Goal: Task Accomplishment & Management: Manage account settings

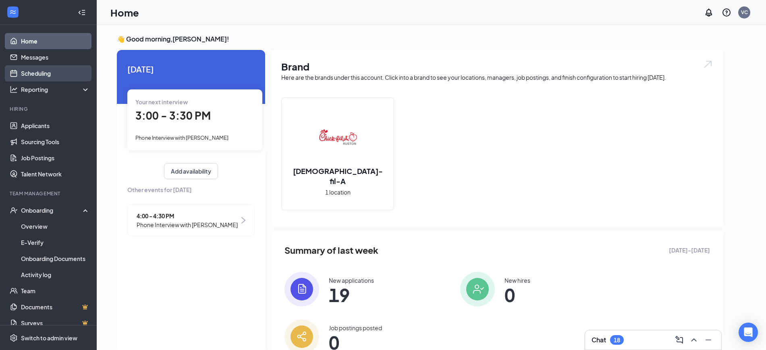
click at [40, 77] on link "Scheduling" at bounding box center [55, 73] width 69 height 16
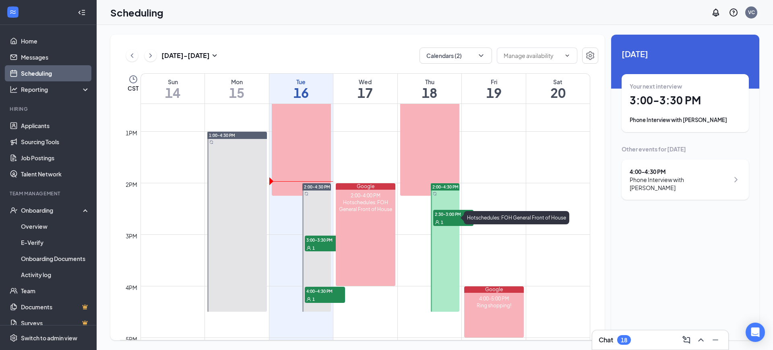
scroll to position [643, 0]
click at [461, 221] on div "1" at bounding box center [453, 221] width 40 height 8
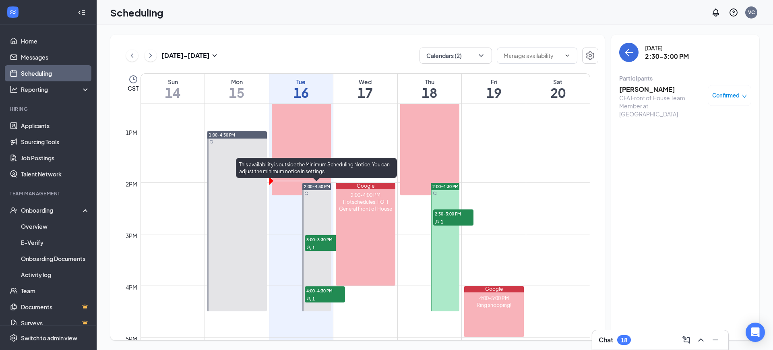
click at [313, 240] on span "3:00-3:30 PM" at bounding box center [325, 239] width 40 height 8
click at [331, 290] on span "4:00-4:30 PM" at bounding box center [325, 290] width 40 height 8
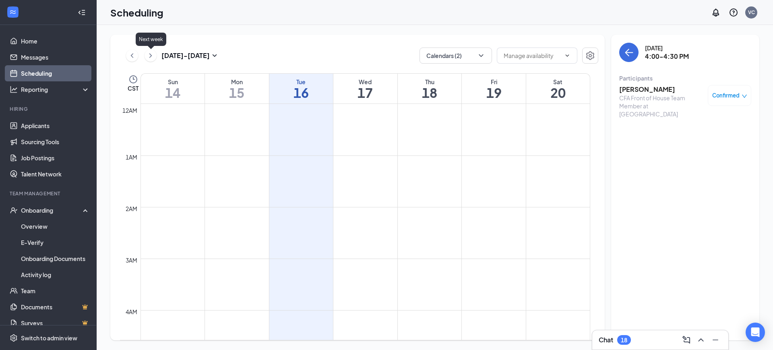
click at [151, 58] on icon "ChevronRight" at bounding box center [151, 56] width 8 height 10
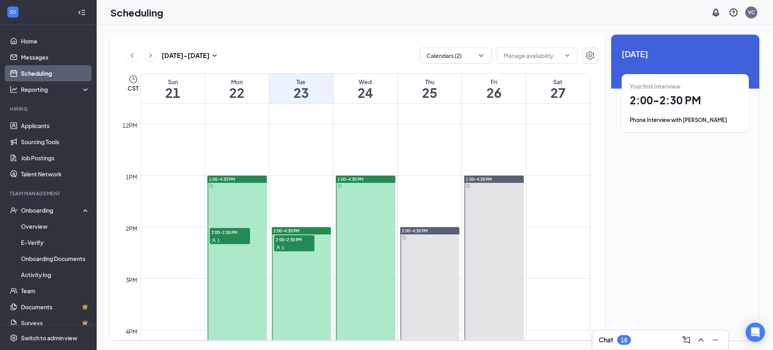
scroll to position [609, 0]
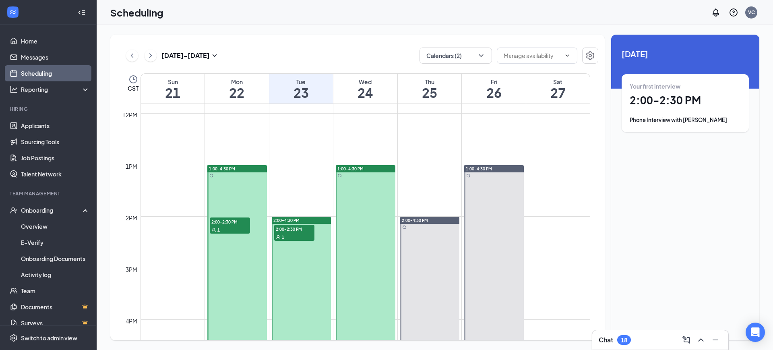
click at [237, 226] on div "1" at bounding box center [230, 230] width 40 height 8
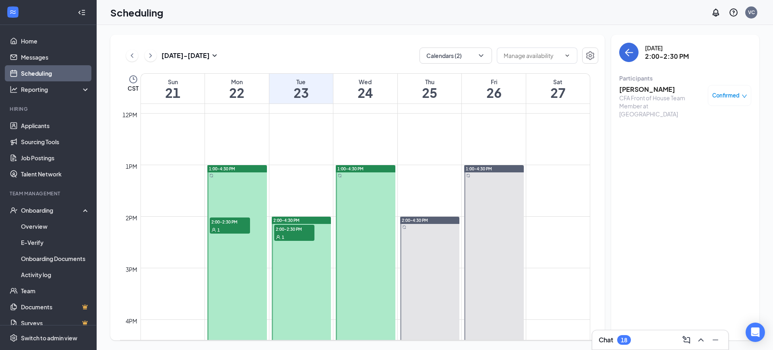
click at [304, 230] on span "2:00-2:30 PM" at bounding box center [294, 229] width 40 height 8
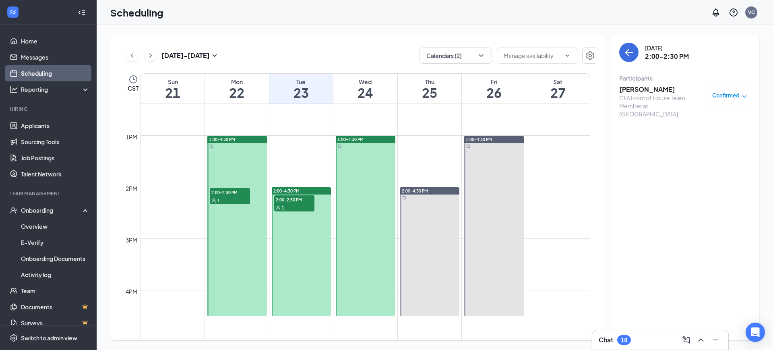
scroll to position [638, 0]
click at [350, 238] on div at bounding box center [366, 227] width 60 height 180
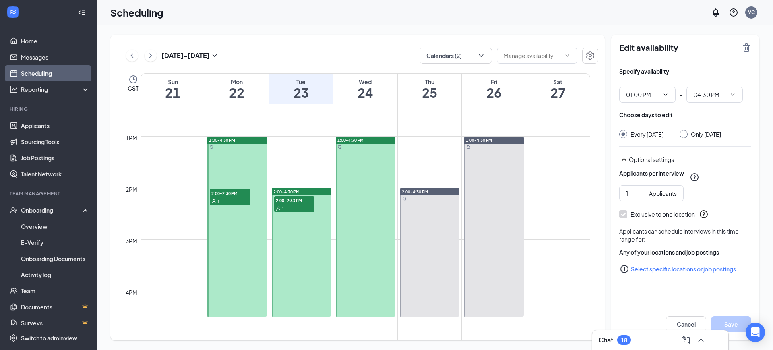
type input "01:00 PM"
type input "04:30 PM"
click at [747, 48] on icon "TrashOutline" at bounding box center [746, 47] width 7 height 8
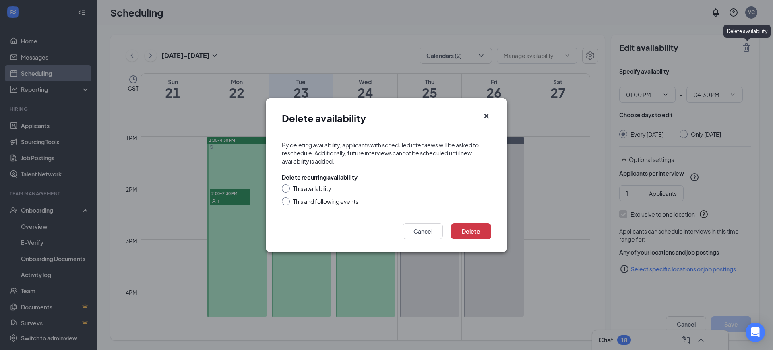
click at [286, 188] on input "This availability" at bounding box center [285, 187] width 6 height 6
radio input "true"
click at [476, 232] on button "Delete" at bounding box center [471, 231] width 40 height 16
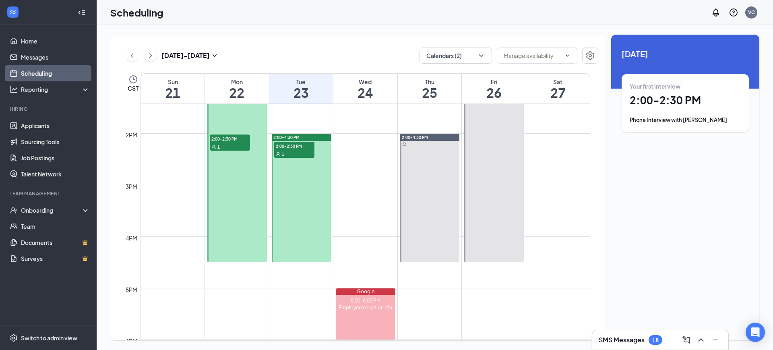
scroll to position [693, 0]
click at [296, 147] on span "2:00-2:30 PM" at bounding box center [294, 145] width 40 height 8
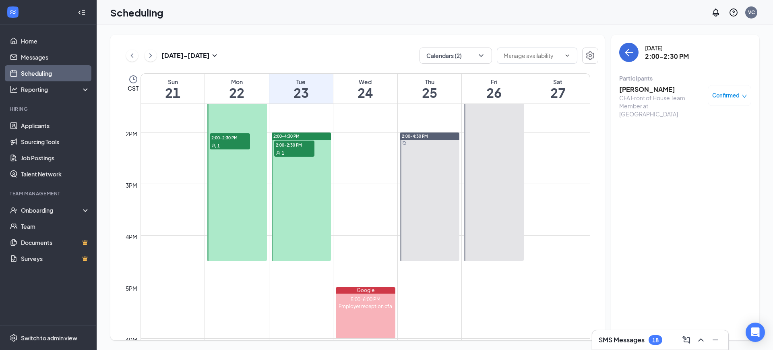
click at [227, 144] on div "1" at bounding box center [230, 145] width 40 height 8
click at [132, 55] on icon "ChevronLeft" at bounding box center [132, 56] width 8 height 10
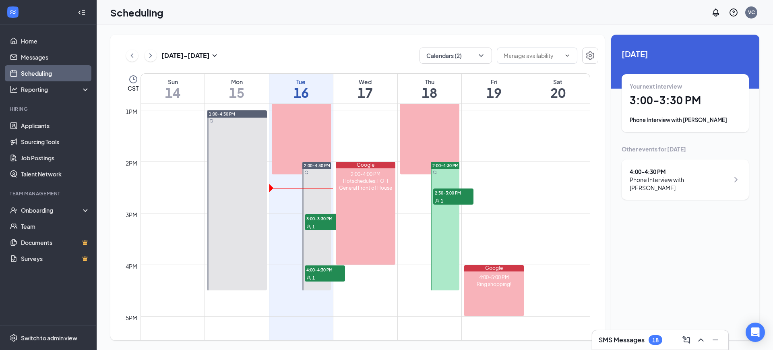
scroll to position [664, 0]
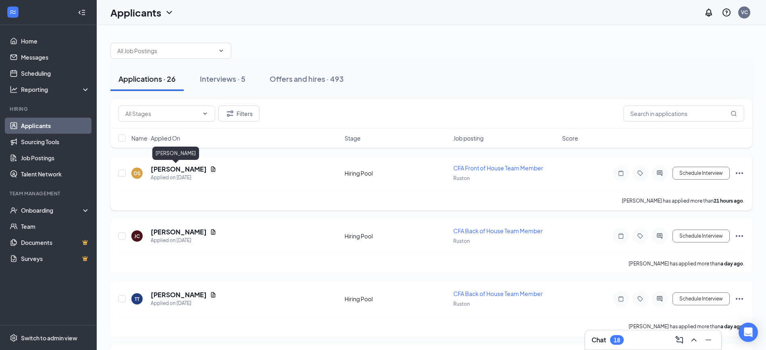
click at [172, 169] on h5 "Devin Salas" at bounding box center [179, 169] width 56 height 9
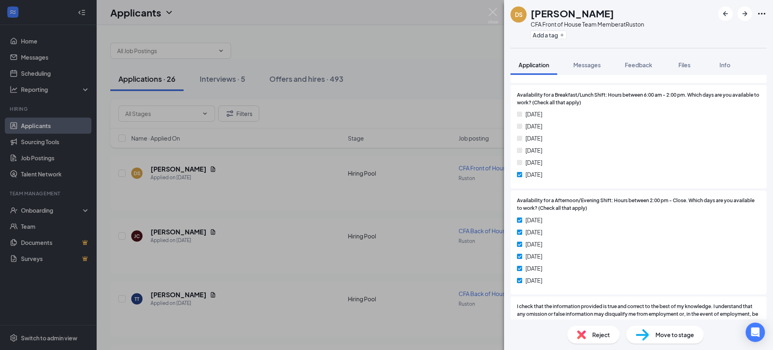
scroll to position [1427, 0]
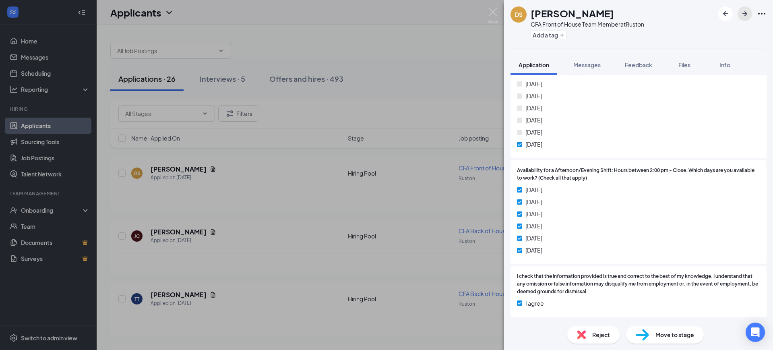
click at [747, 12] on icon "ArrowRight" at bounding box center [745, 14] width 10 height 10
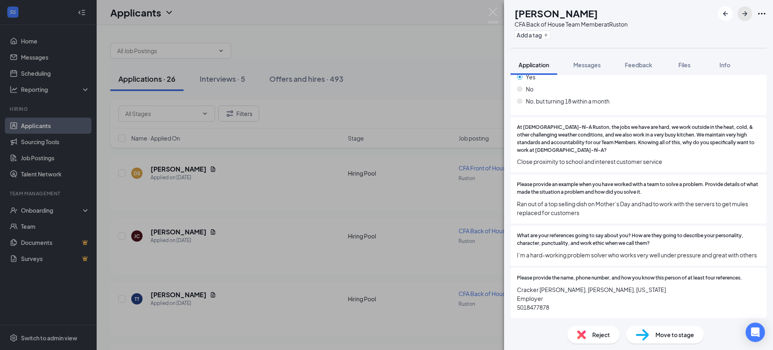
scroll to position [139, 0]
click at [595, 339] on span "Reject" at bounding box center [601, 334] width 18 height 9
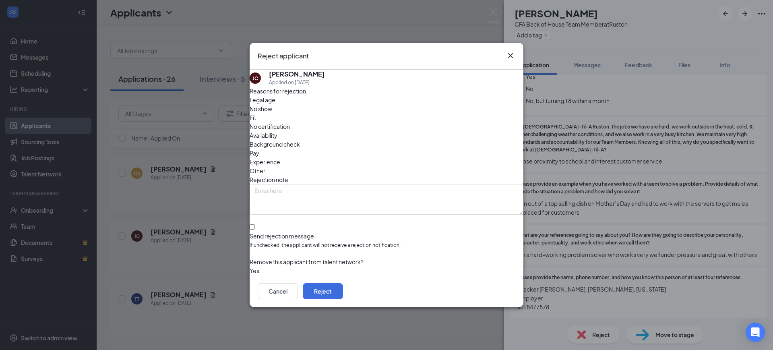
click at [267, 209] on div "Reasons for rejection Legal age No show Fit No certification Availability Backg…" at bounding box center [387, 181] width 274 height 188
click at [255, 224] on input "Send rejection message If unchecked, the applicant will not receive a rejection…" at bounding box center [252, 226] width 5 height 5
checkbox input "true"
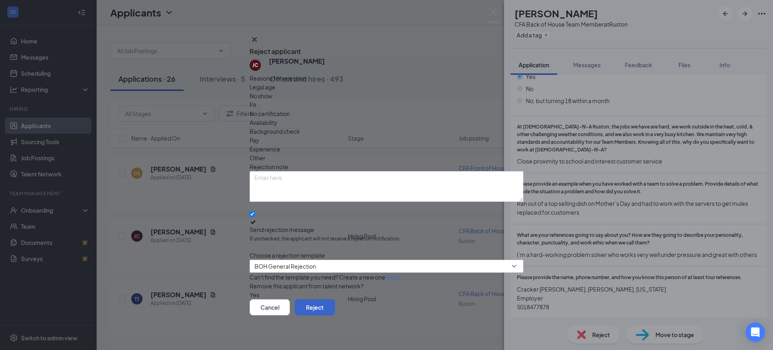
click at [335, 306] on button "Reject" at bounding box center [315, 307] width 40 height 16
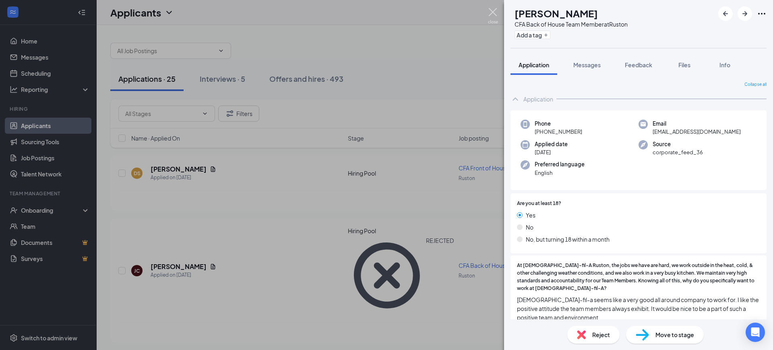
click at [493, 15] on img at bounding box center [493, 16] width 10 height 16
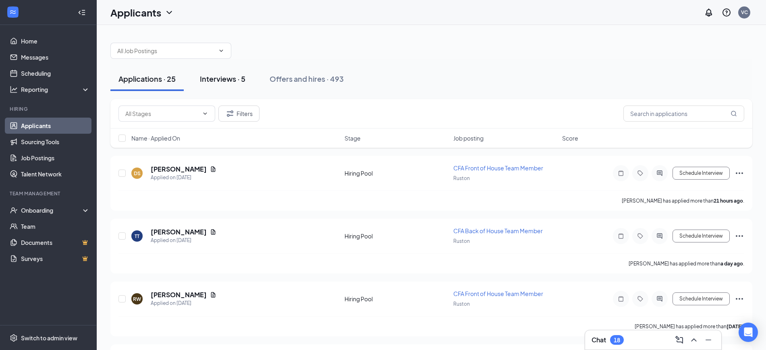
drag, startPoint x: 224, startPoint y: 76, endPoint x: 205, endPoint y: 76, distance: 19.3
click at [205, 76] on div "Interviews · 5" at bounding box center [223, 79] width 46 height 10
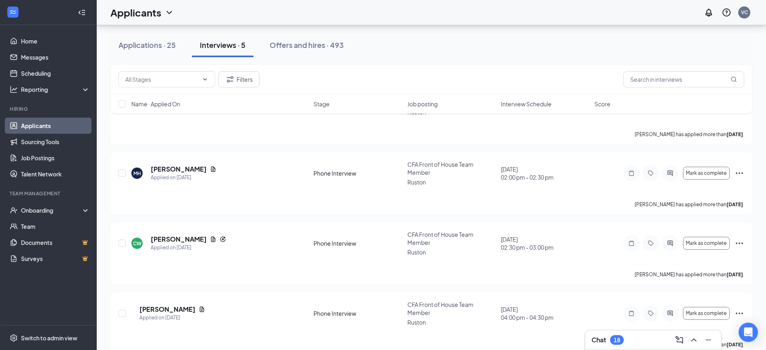
scroll to position [74, 0]
click at [143, 48] on div "Applications · 25" at bounding box center [146, 45] width 57 height 10
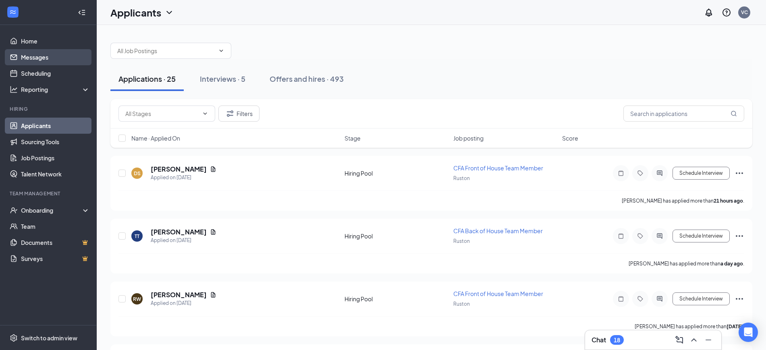
click at [21, 57] on link "Messages" at bounding box center [55, 57] width 69 height 16
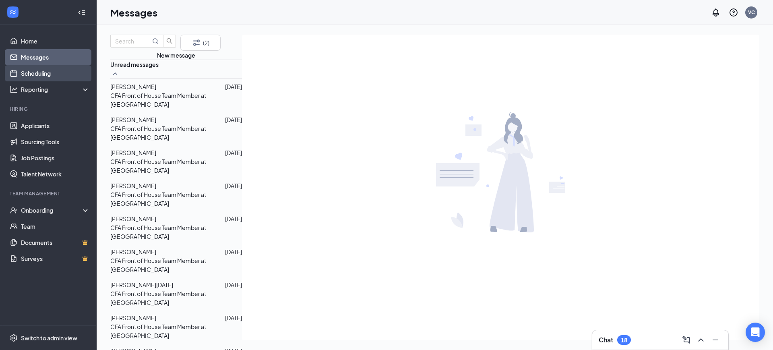
click at [52, 75] on link "Scheduling" at bounding box center [55, 73] width 69 height 16
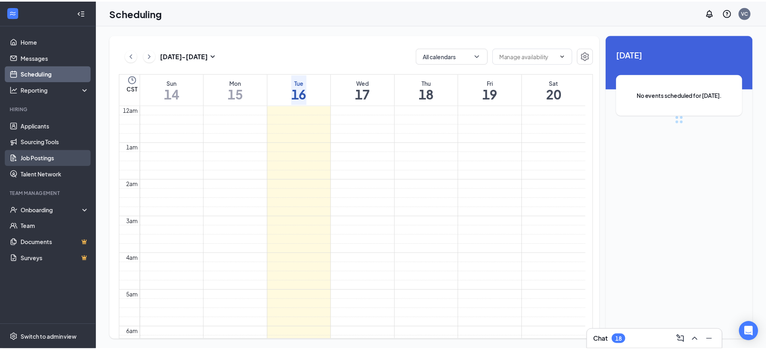
scroll to position [396, 0]
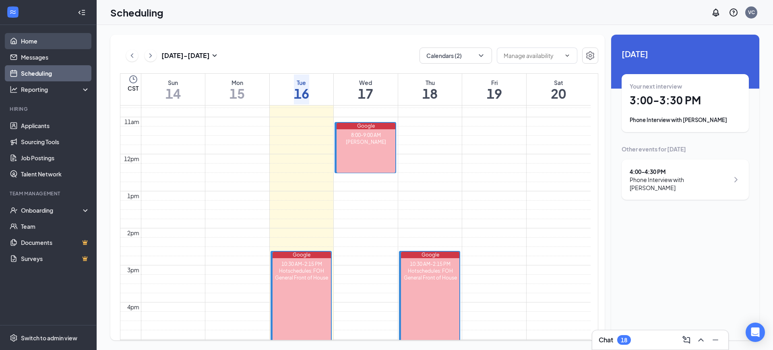
click at [37, 40] on link "Home" at bounding box center [55, 41] width 69 height 16
